Goal: Task Accomplishment & Management: Manage account settings

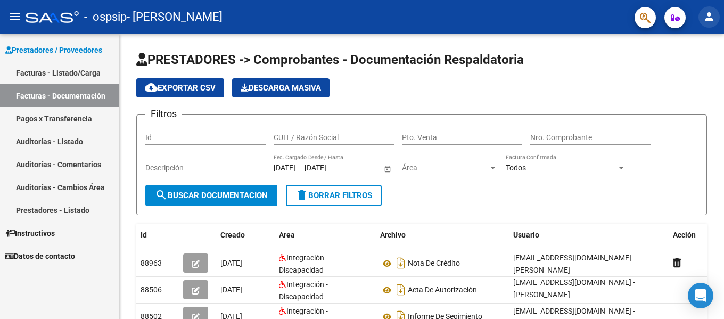
click at [707, 17] on mat-icon "person" at bounding box center [708, 16] width 13 height 13
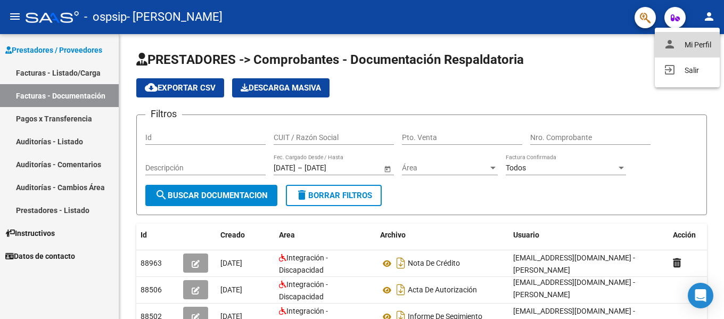
click at [708, 46] on button "person Mi Perfil" at bounding box center [686, 45] width 65 height 26
